Goal: Task Accomplishment & Management: Use online tool/utility

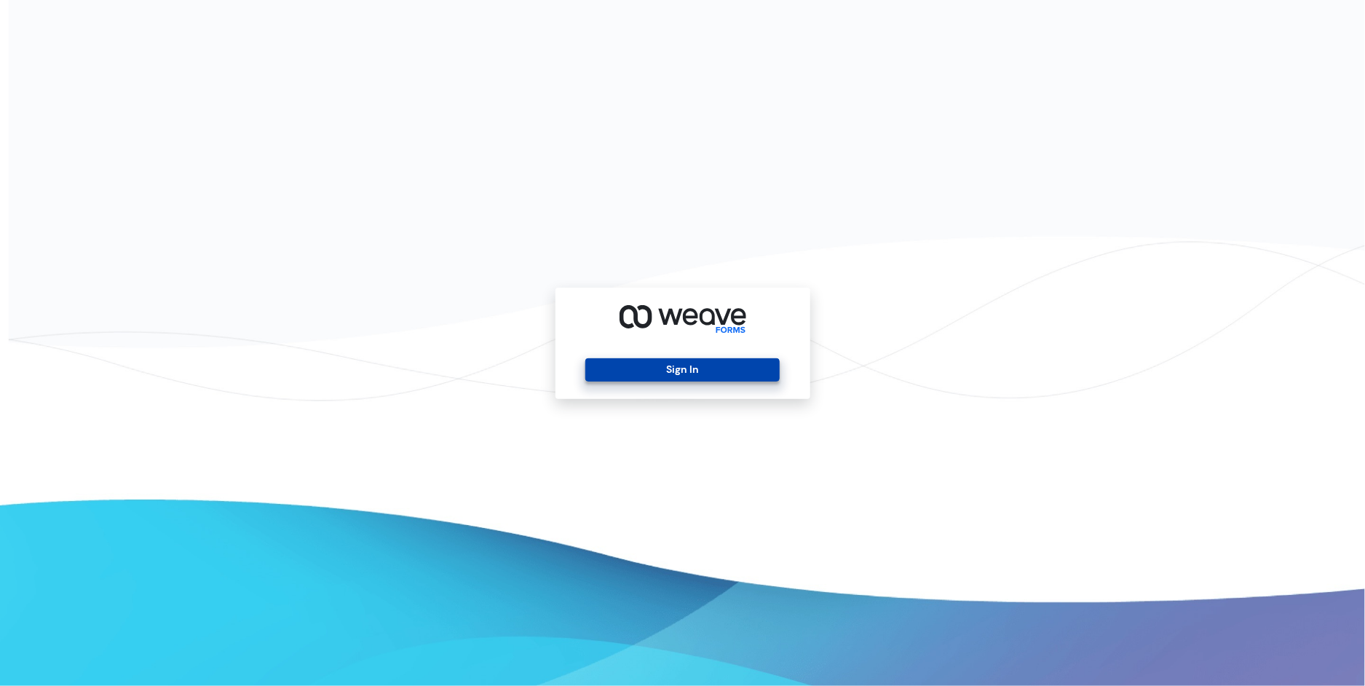
click at [619, 369] on button "Sign In" at bounding box center [682, 369] width 194 height 23
